Goal: Task Accomplishment & Management: Complete application form

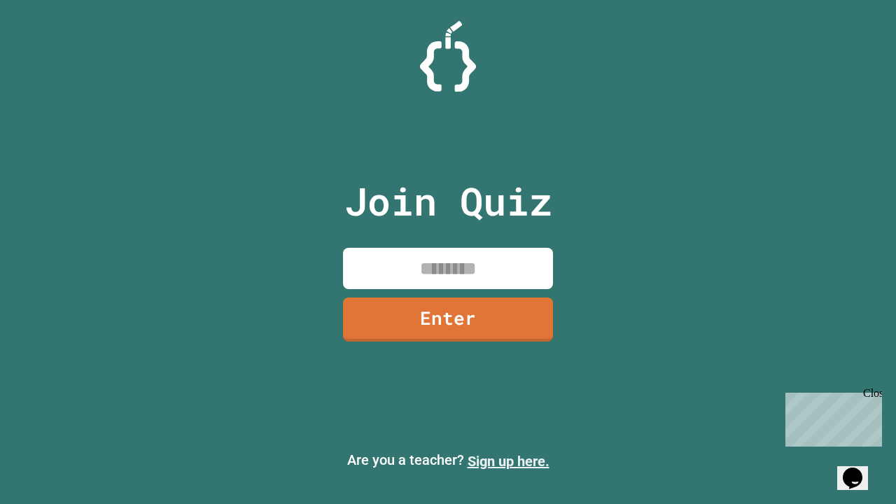
click at [508, 461] on link "Sign up here." at bounding box center [509, 461] width 82 height 17
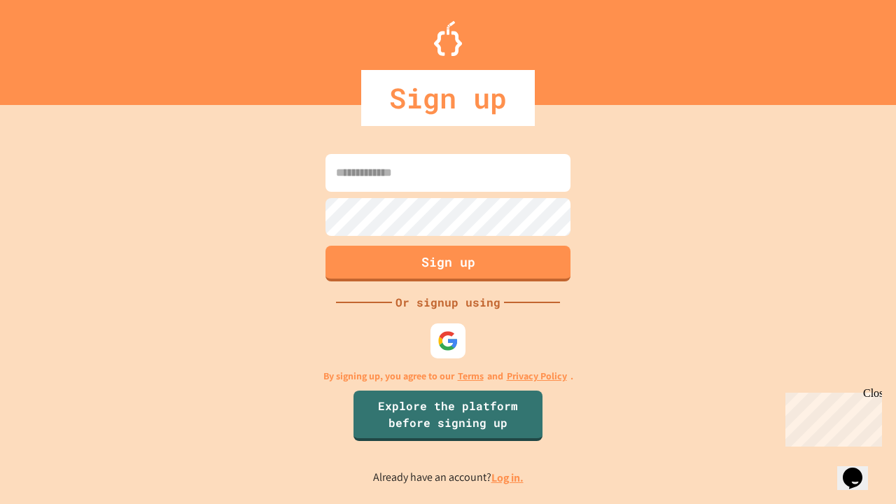
click at [508, 478] on link "Log in." at bounding box center [508, 477] width 32 height 15
